Goal: Contribute content: Contribute content

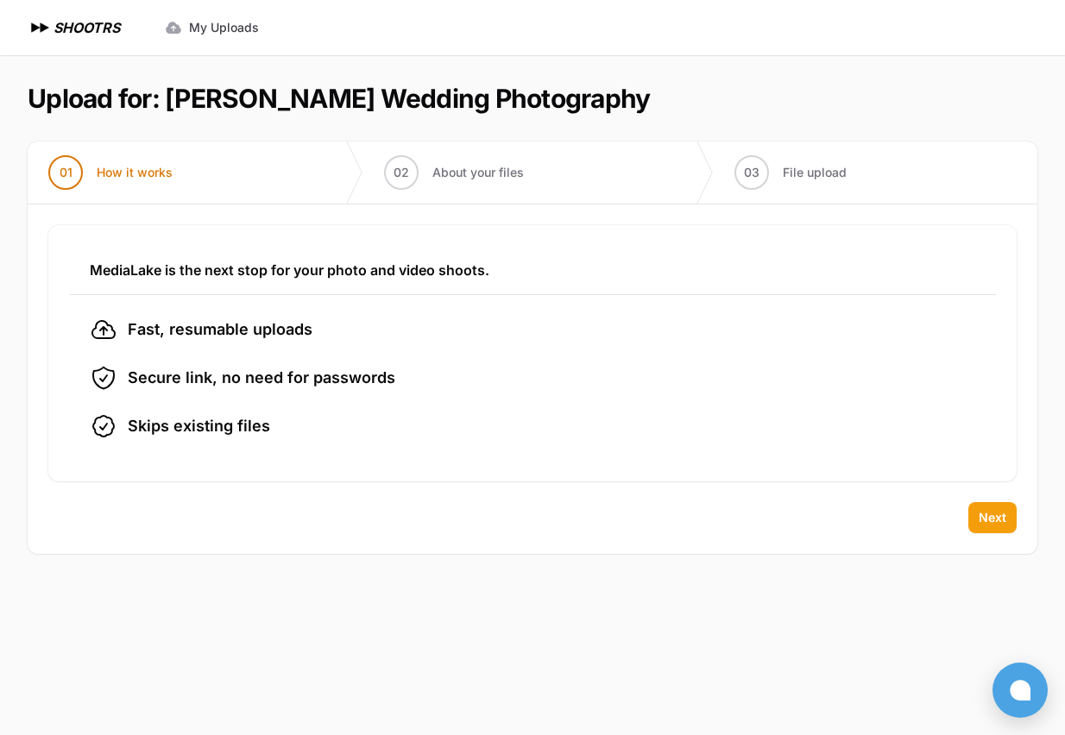
click at [1001, 519] on span "Next" at bounding box center [993, 517] width 28 height 17
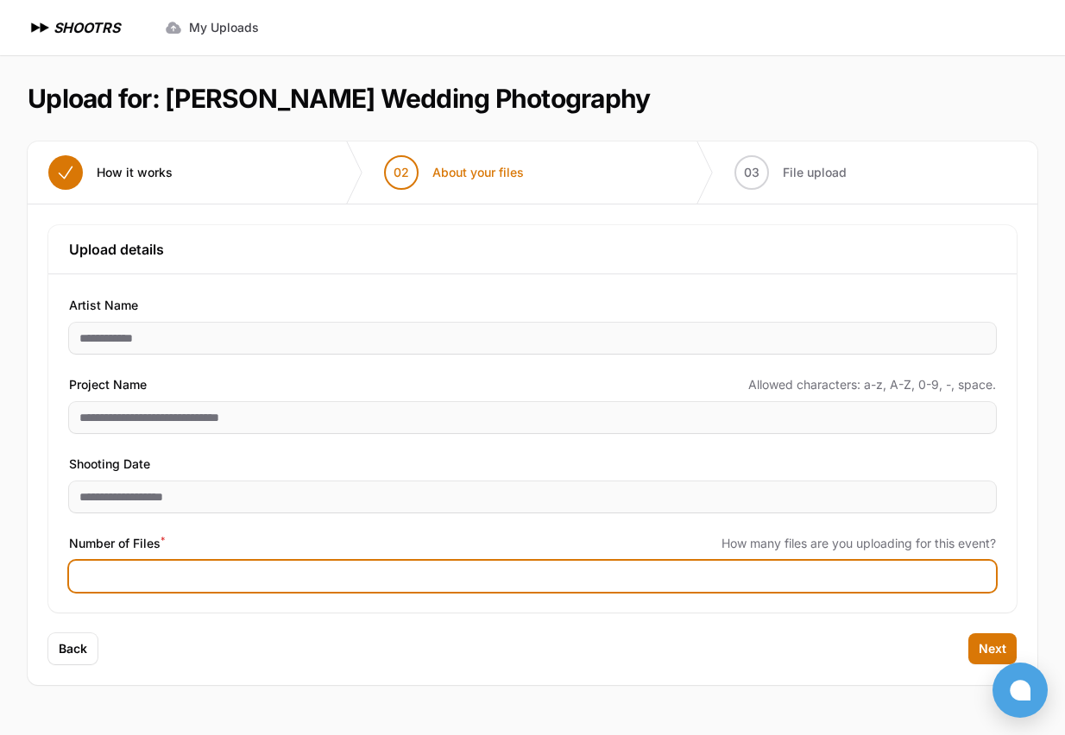
click at [188, 568] on input "Number of Files *" at bounding box center [532, 576] width 927 height 31
type input "****"
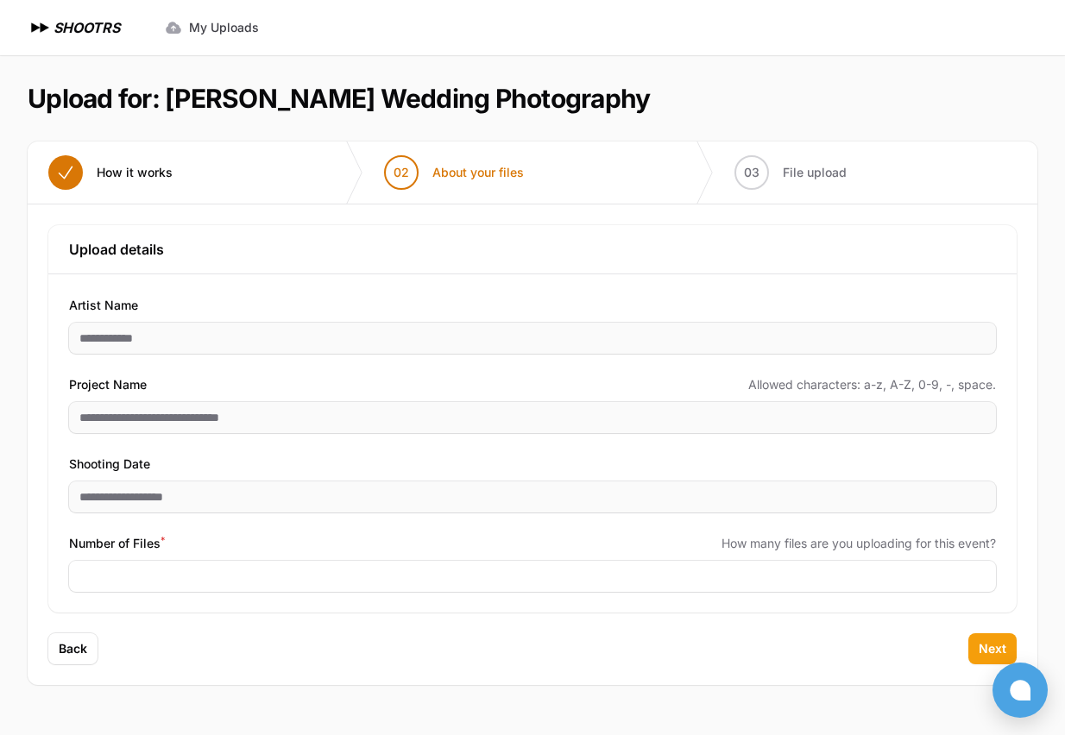
click at [990, 650] on span "Next" at bounding box center [993, 648] width 28 height 17
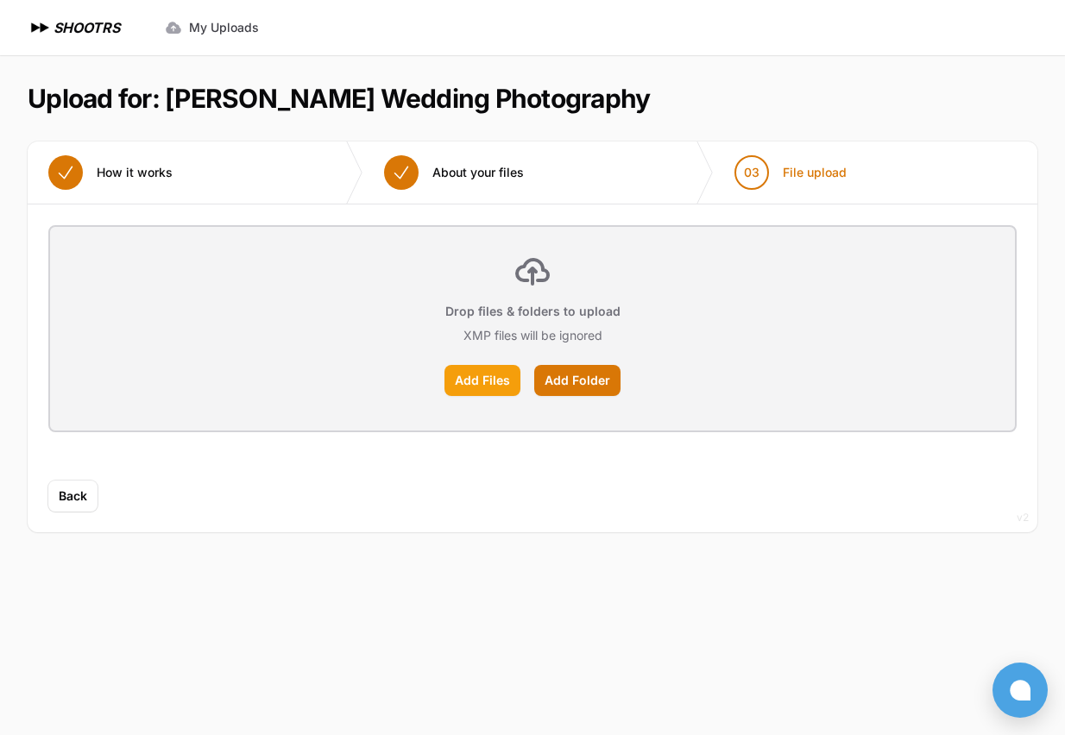
click at [488, 385] on label "Add Files" at bounding box center [482, 380] width 76 height 31
click at [0, 0] on input "Add Files" at bounding box center [0, 0] width 0 height 0
